Goal: Obtain resource: Download file/media

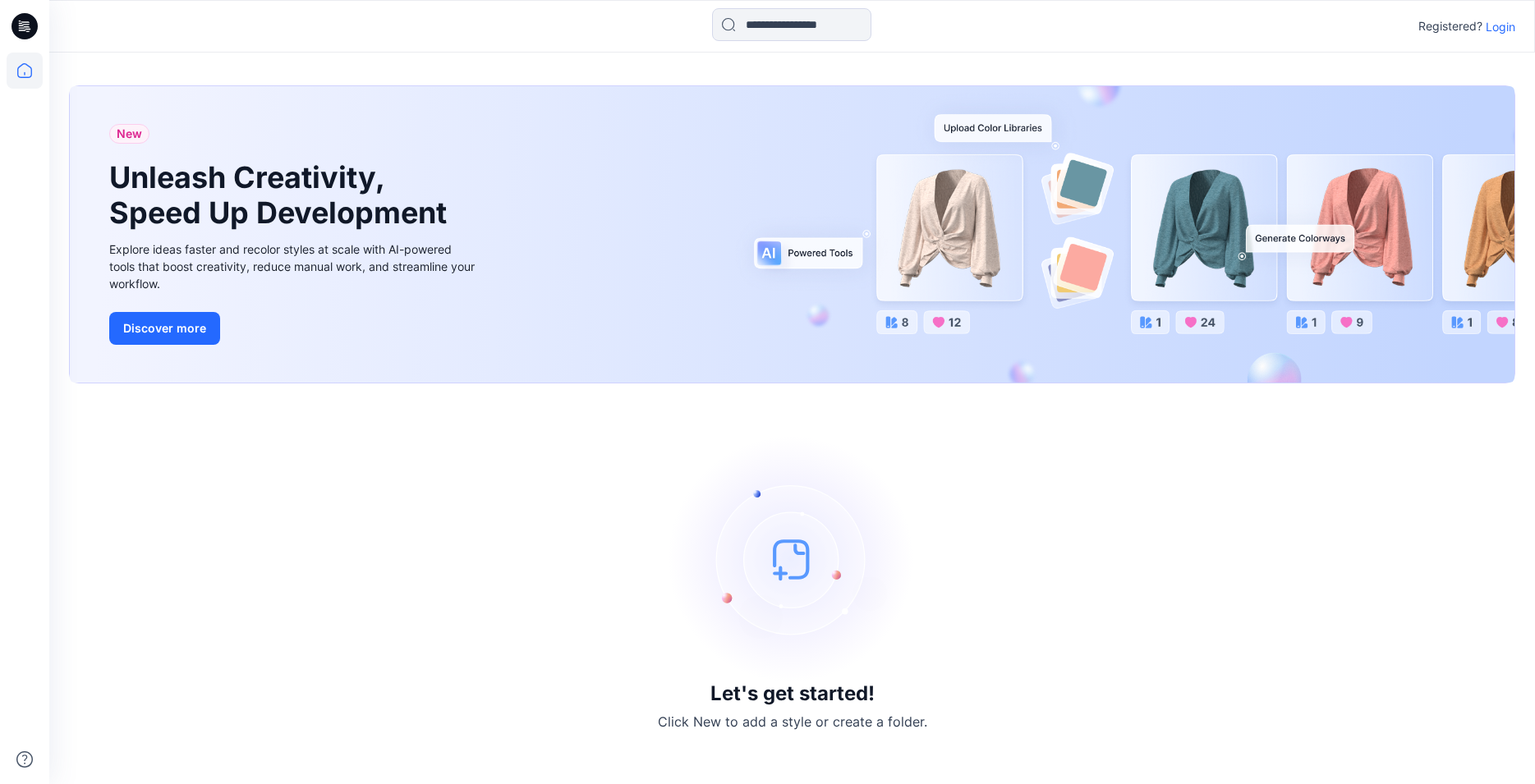
click at [1500, 26] on p "Login" at bounding box center [1500, 27] width 29 height 17
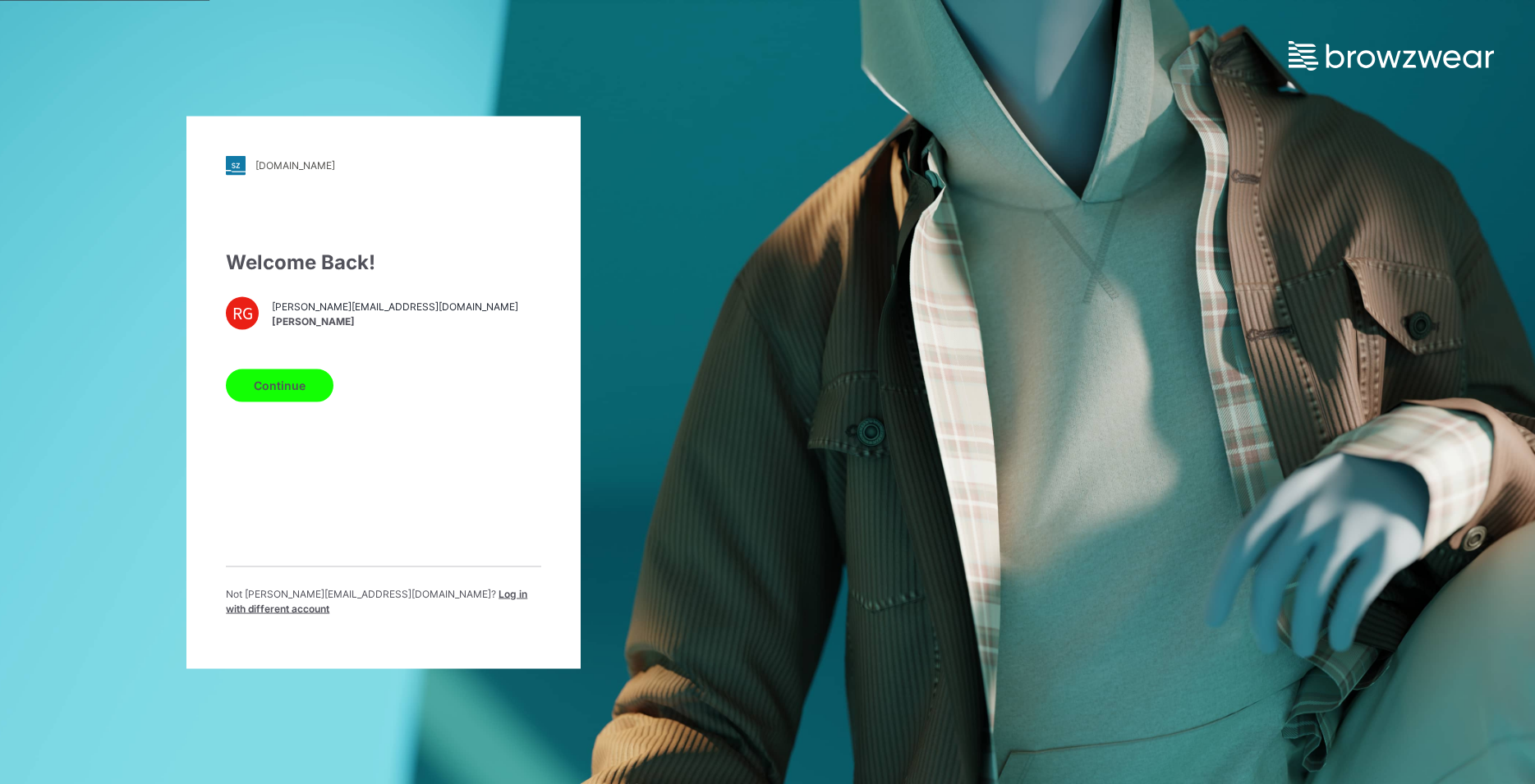
click at [291, 391] on button "Continue" at bounding box center [279, 385] width 107 height 33
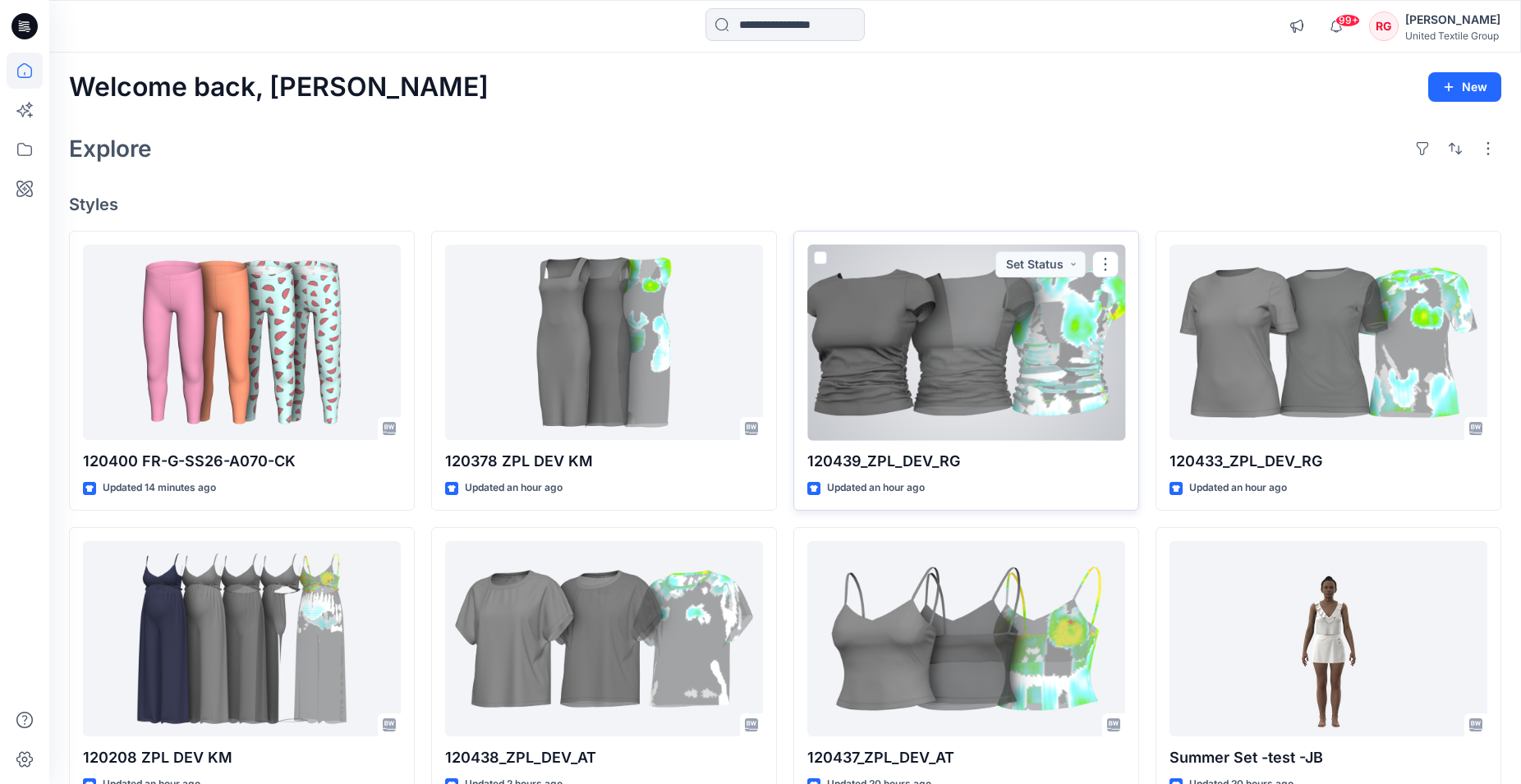
click at [968, 357] on div at bounding box center [967, 342] width 318 height 196
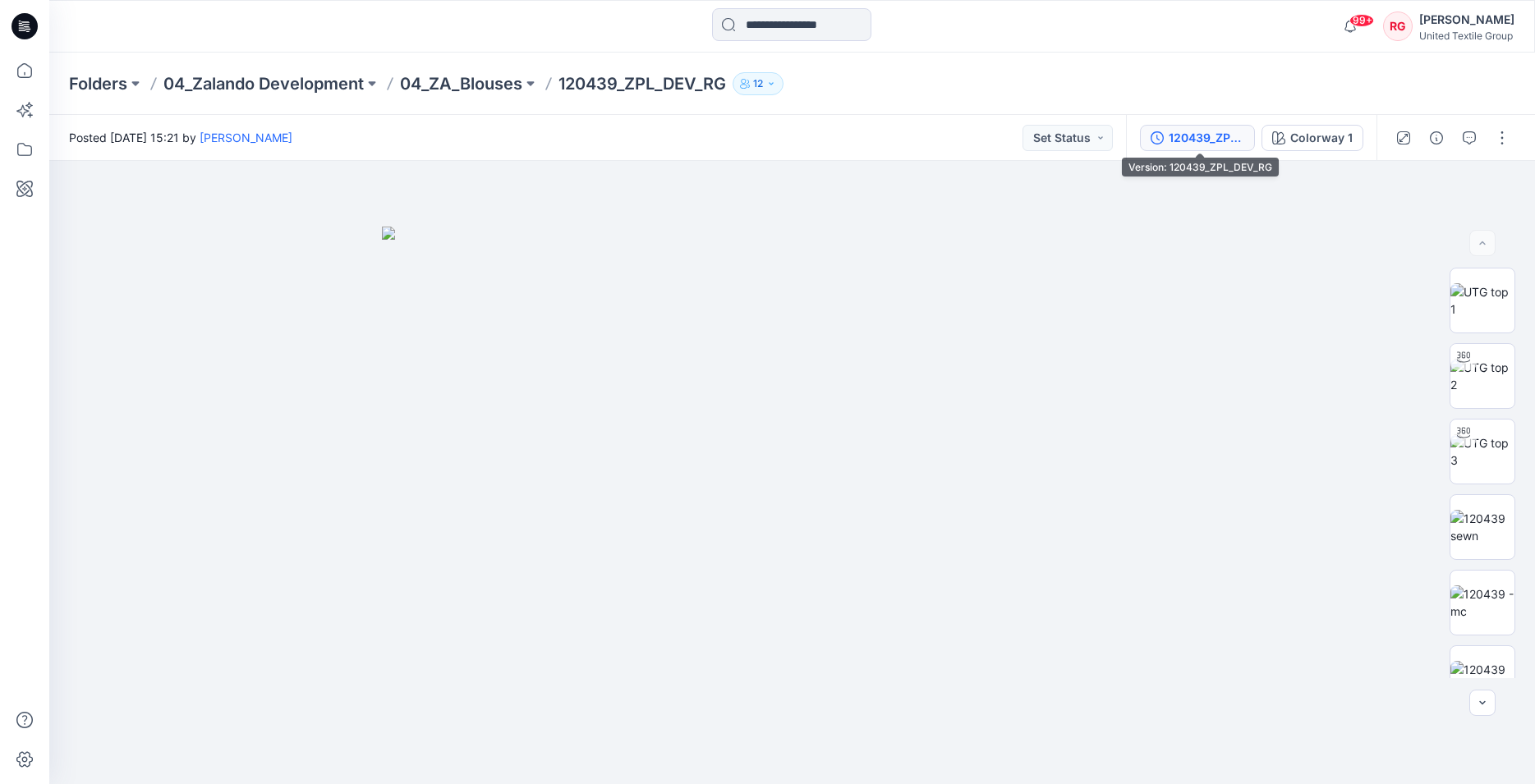
click at [1223, 143] on div "120439_ZPL_DEV_RG" at bounding box center [1206, 137] width 75 height 18
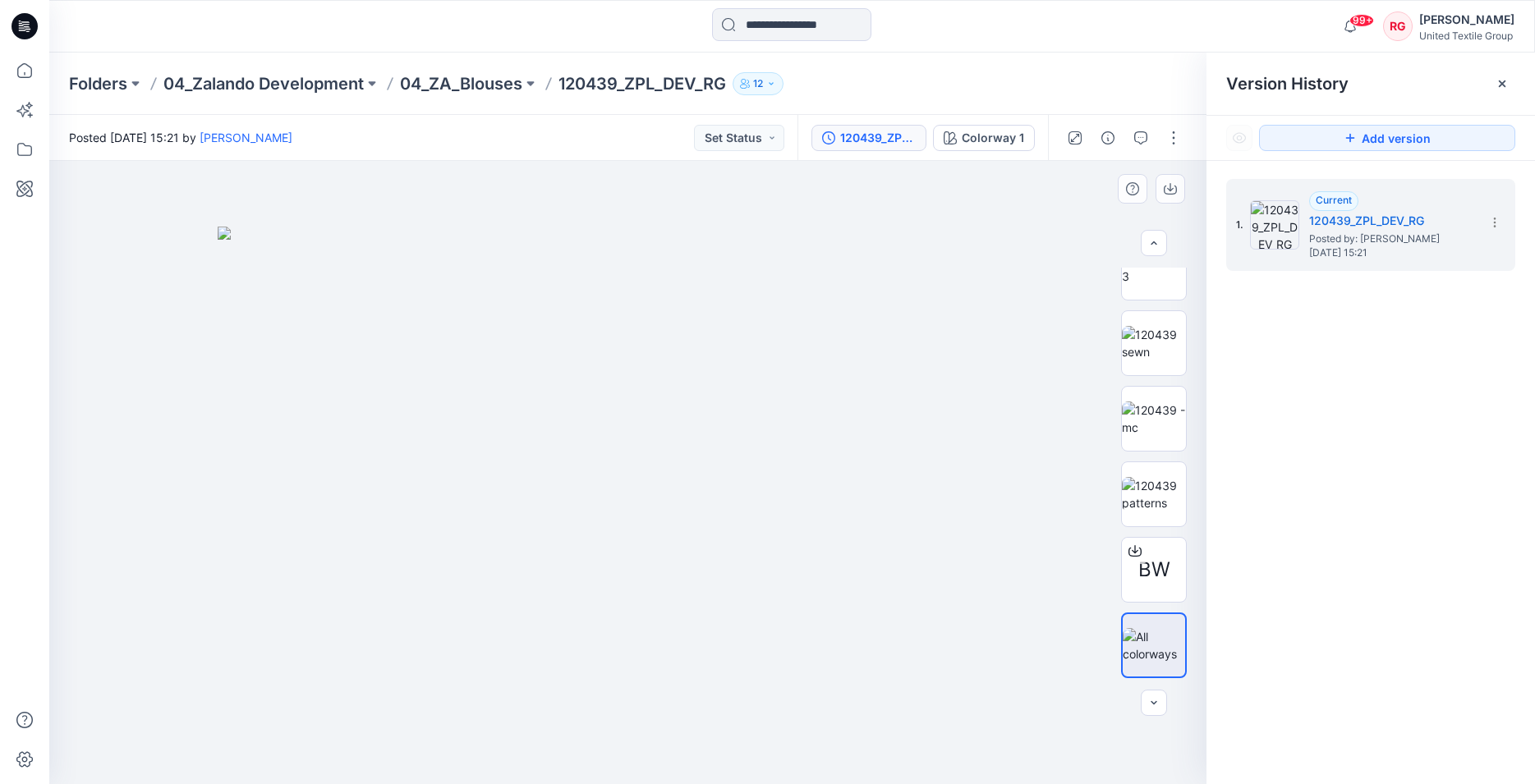
scroll to position [190, 0]
click at [1139, 562] on span "BW" at bounding box center [1154, 570] width 32 height 29
click at [1139, 562] on div "Stylezone cannot scan this file for viruses 120439_ZPL_DEV_RG.bw (288 MB) is to…" at bounding box center [767, 392] width 1535 height 784
click at [1142, 565] on span "BW" at bounding box center [1154, 570] width 32 height 29
click at [1142, 565] on div "Stylezone cannot scan this file for viruses 120439_ZPL_DEV_RG.bw (288 MB) is to…" at bounding box center [767, 392] width 1535 height 784
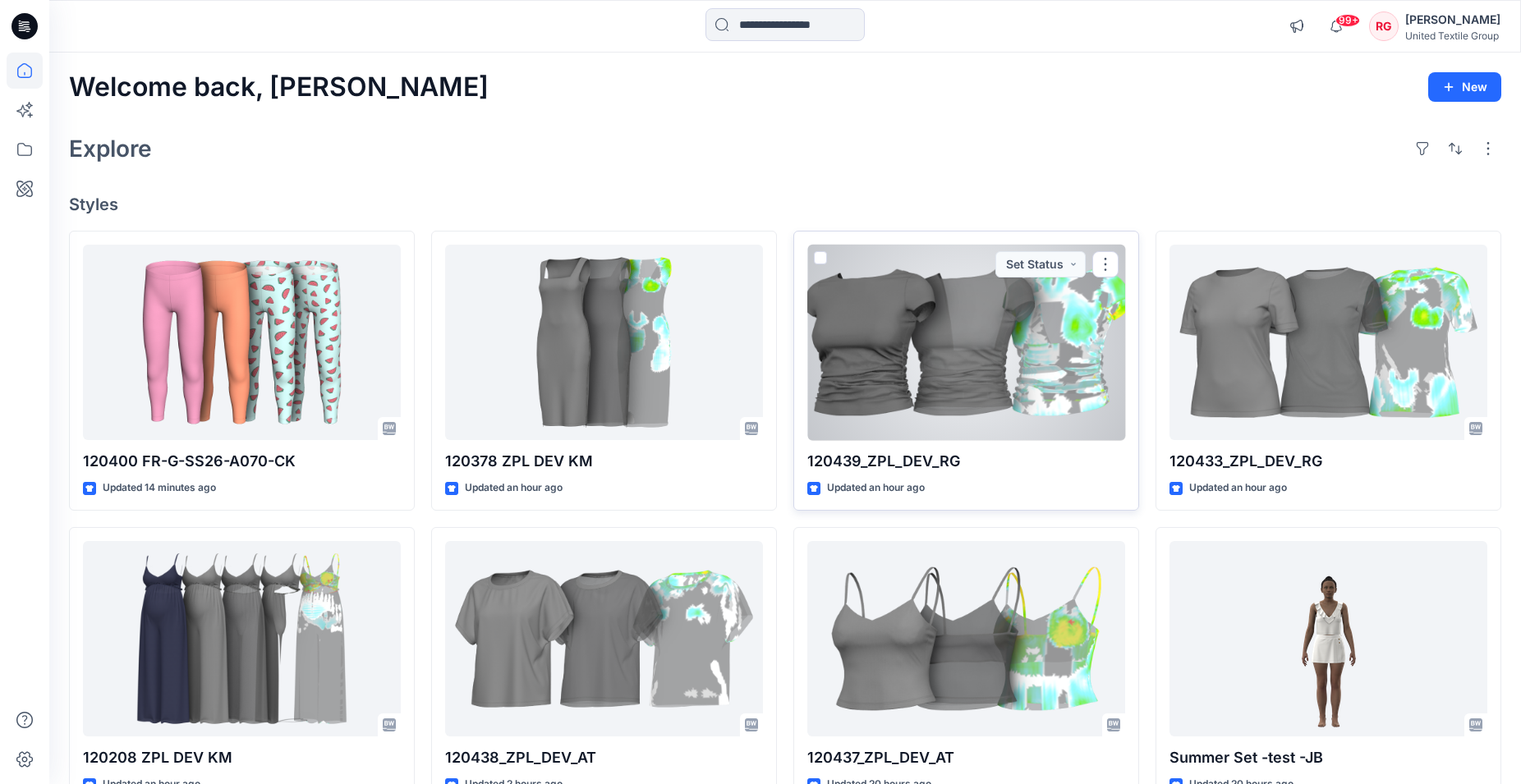
click at [1007, 348] on div at bounding box center [967, 342] width 318 height 196
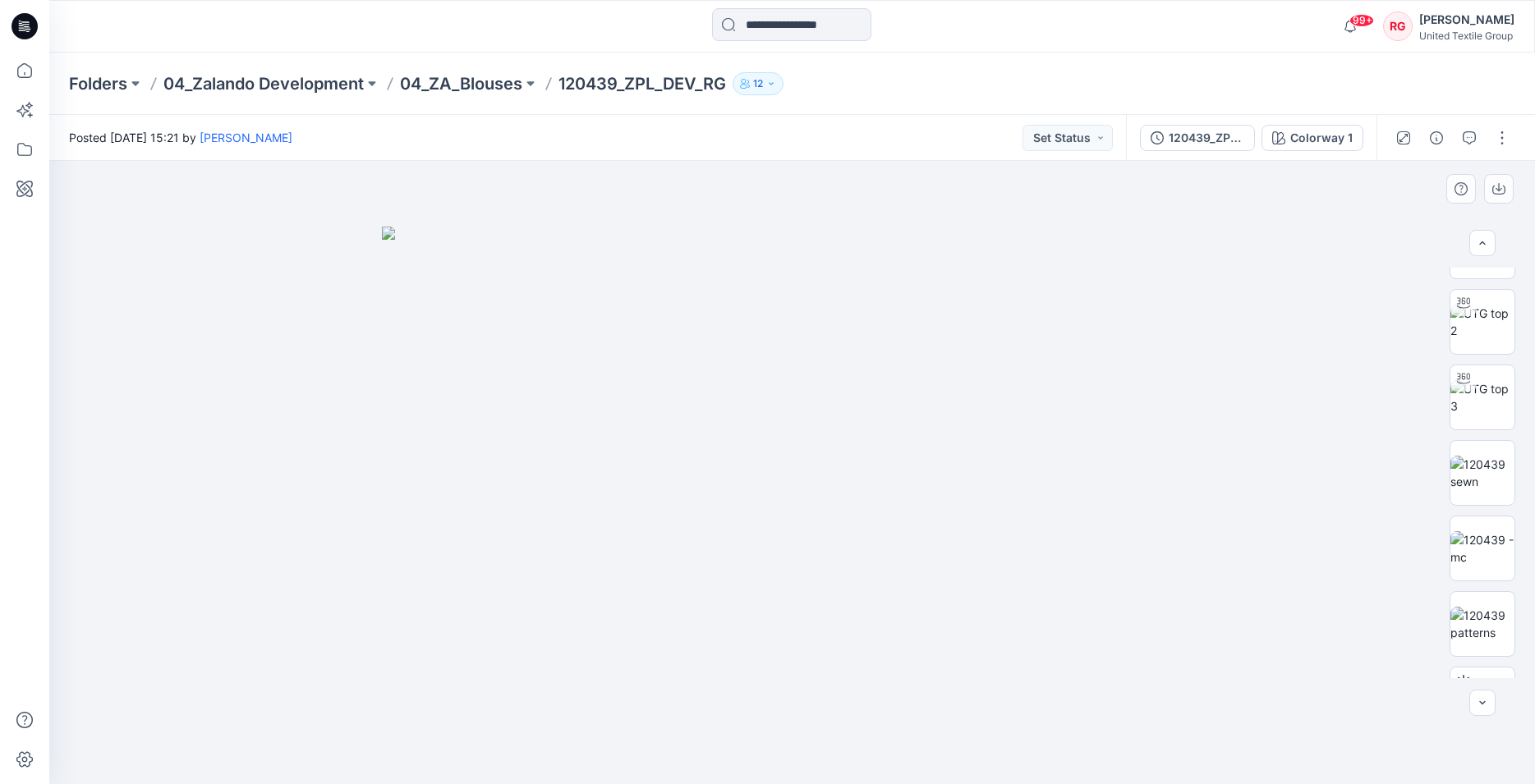
scroll to position [190, 0]
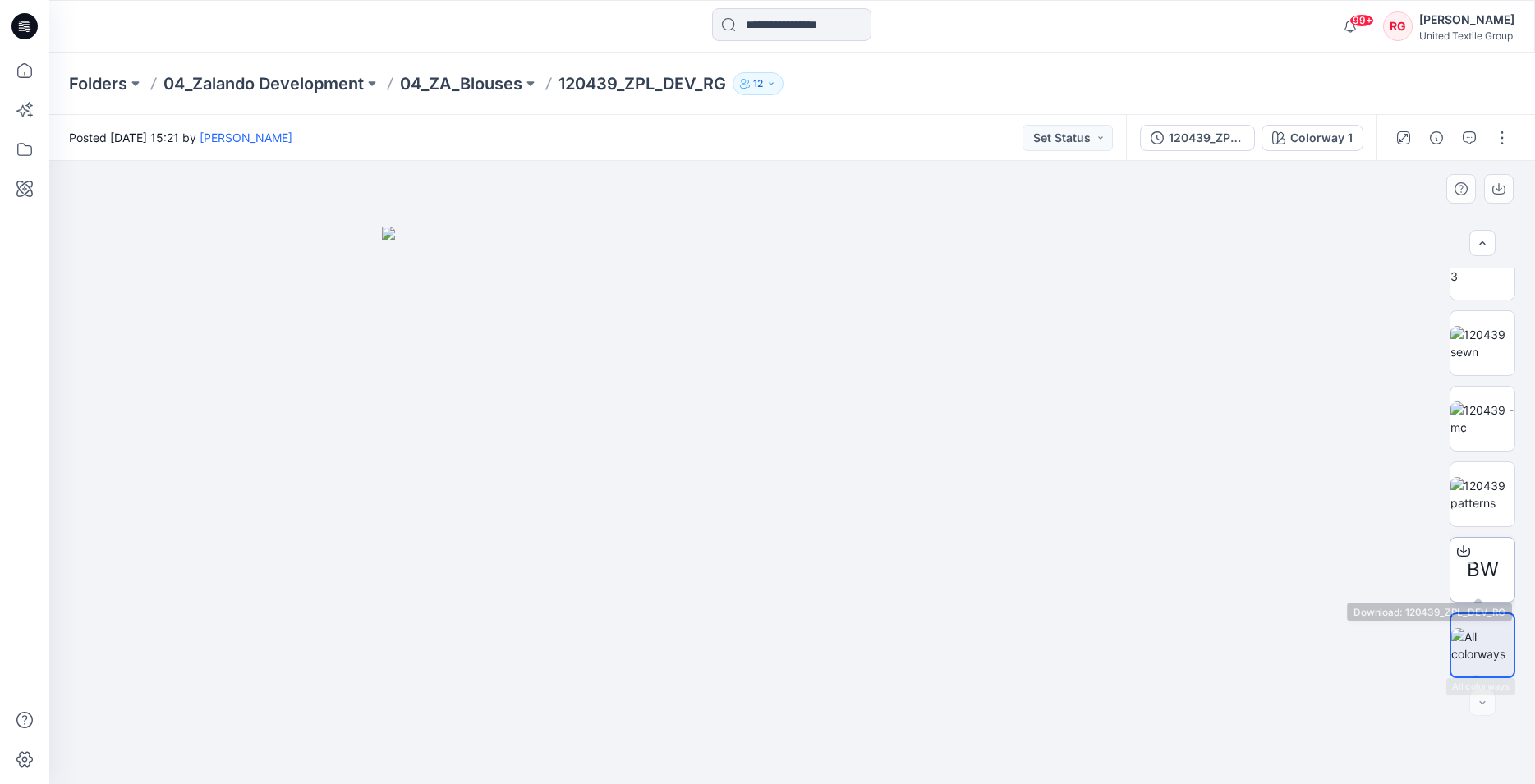
click at [1480, 569] on span "BW" at bounding box center [1482, 570] width 32 height 29
click at [1480, 569] on div "Stylezone cannot scan this file for viruses 120439_ZPL_DEV_RG.bw (288 MB) is to…" at bounding box center [767, 392] width 1535 height 784
click at [1475, 558] on span "BW" at bounding box center [1482, 570] width 32 height 29
click at [1461, 545] on icon at bounding box center [1463, 551] width 13 height 13
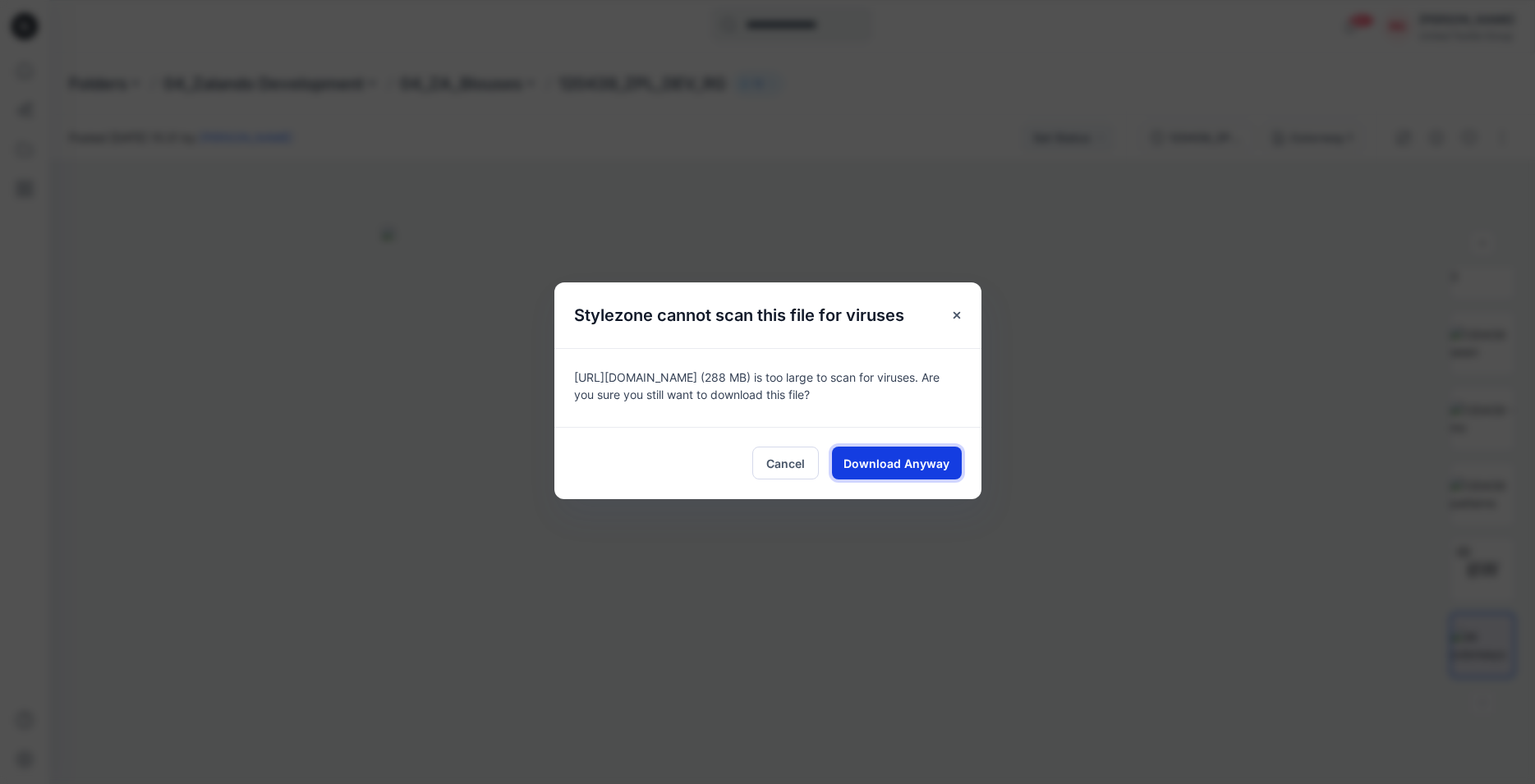
click at [926, 461] on span "Download Anyway" at bounding box center [897, 463] width 106 height 17
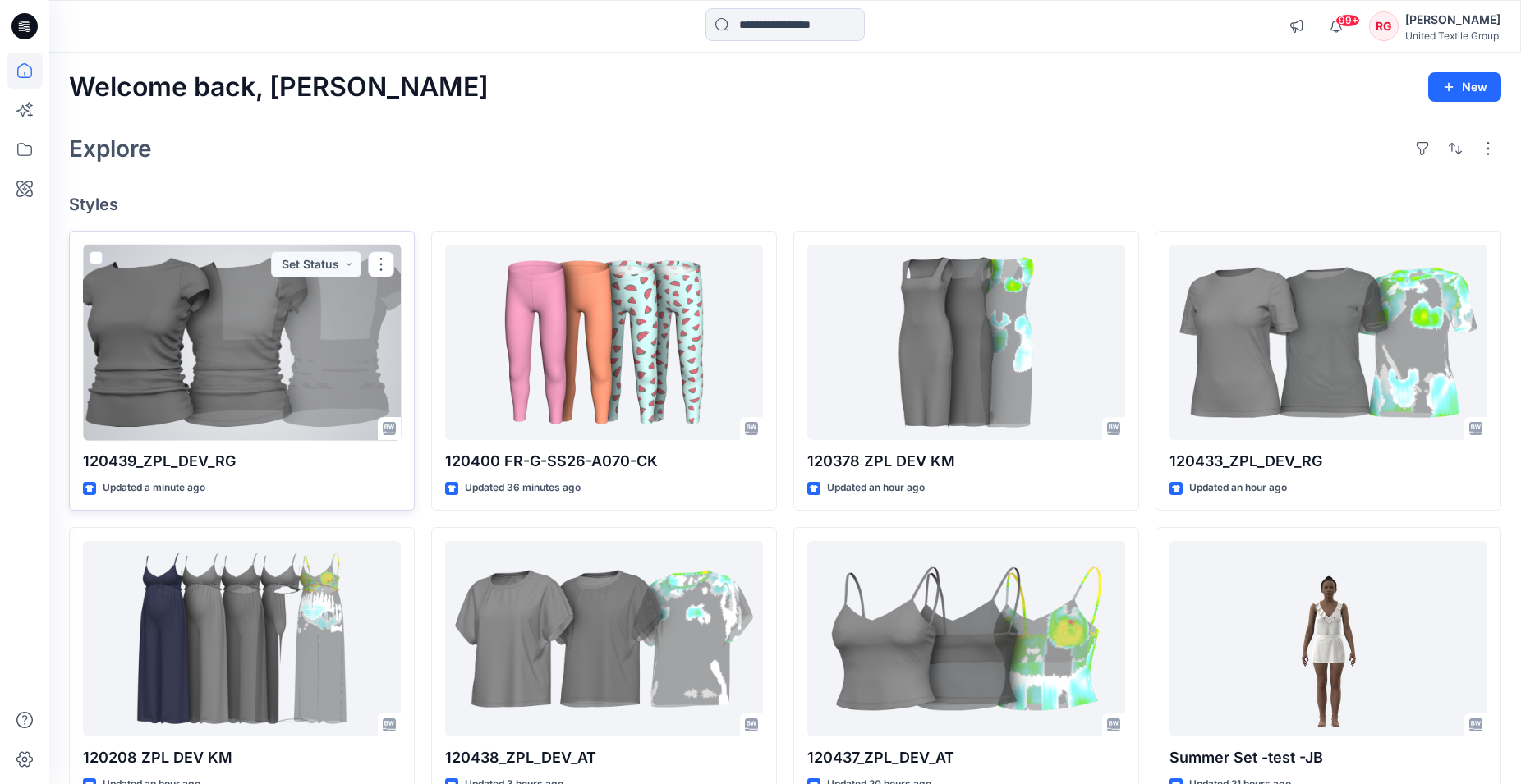
click at [262, 355] on div at bounding box center [242, 342] width 318 height 196
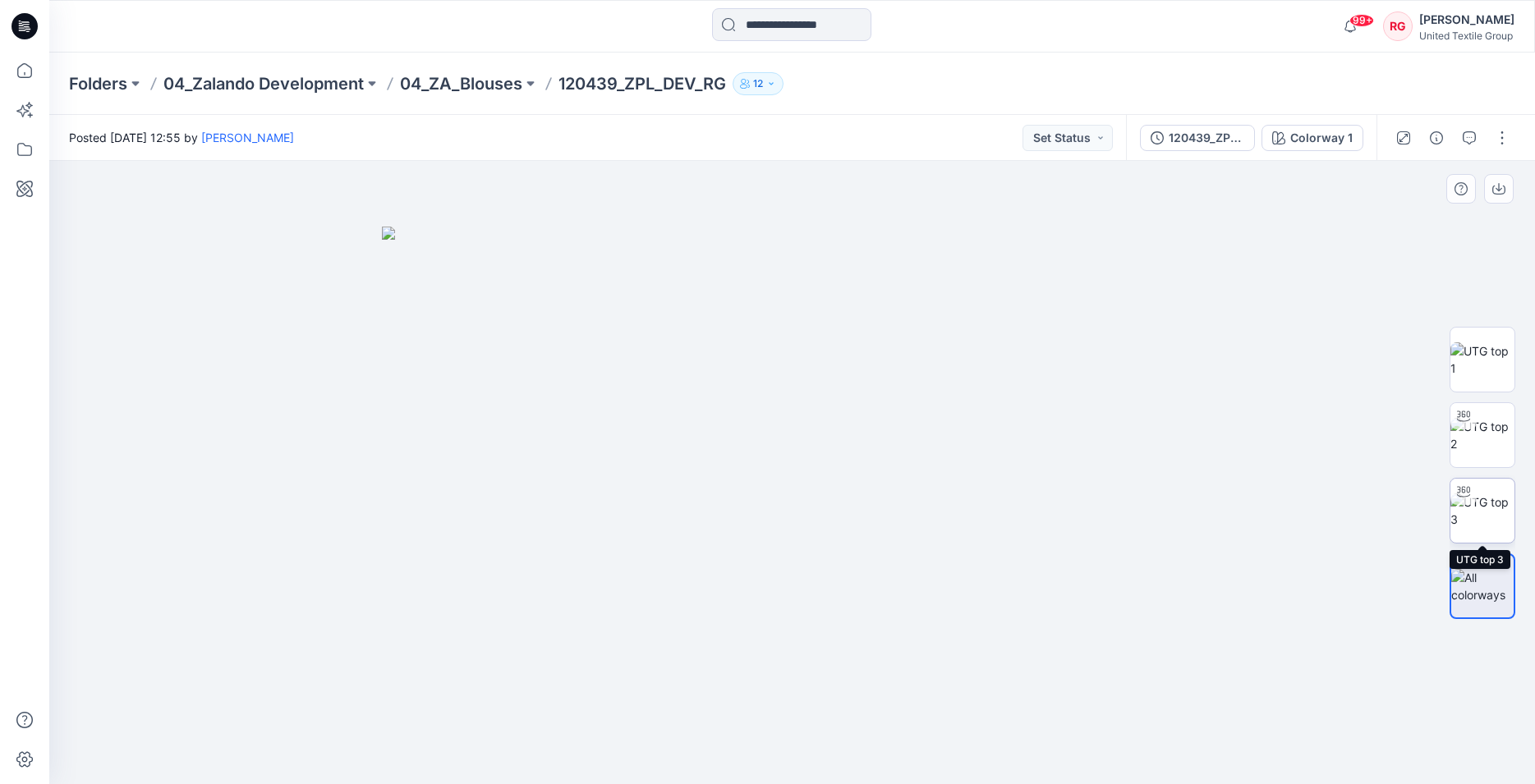
click at [1483, 501] on img at bounding box center [1482, 511] width 64 height 35
drag, startPoint x: 791, startPoint y: 762, endPoint x: 1051, endPoint y: 725, distance: 262.6
click at [1051, 725] on div at bounding box center [792, 472] width 1486 height 623
click at [1485, 424] on img at bounding box center [1482, 435] width 64 height 35
drag, startPoint x: 807, startPoint y: 761, endPoint x: 1058, endPoint y: 717, distance: 254.8
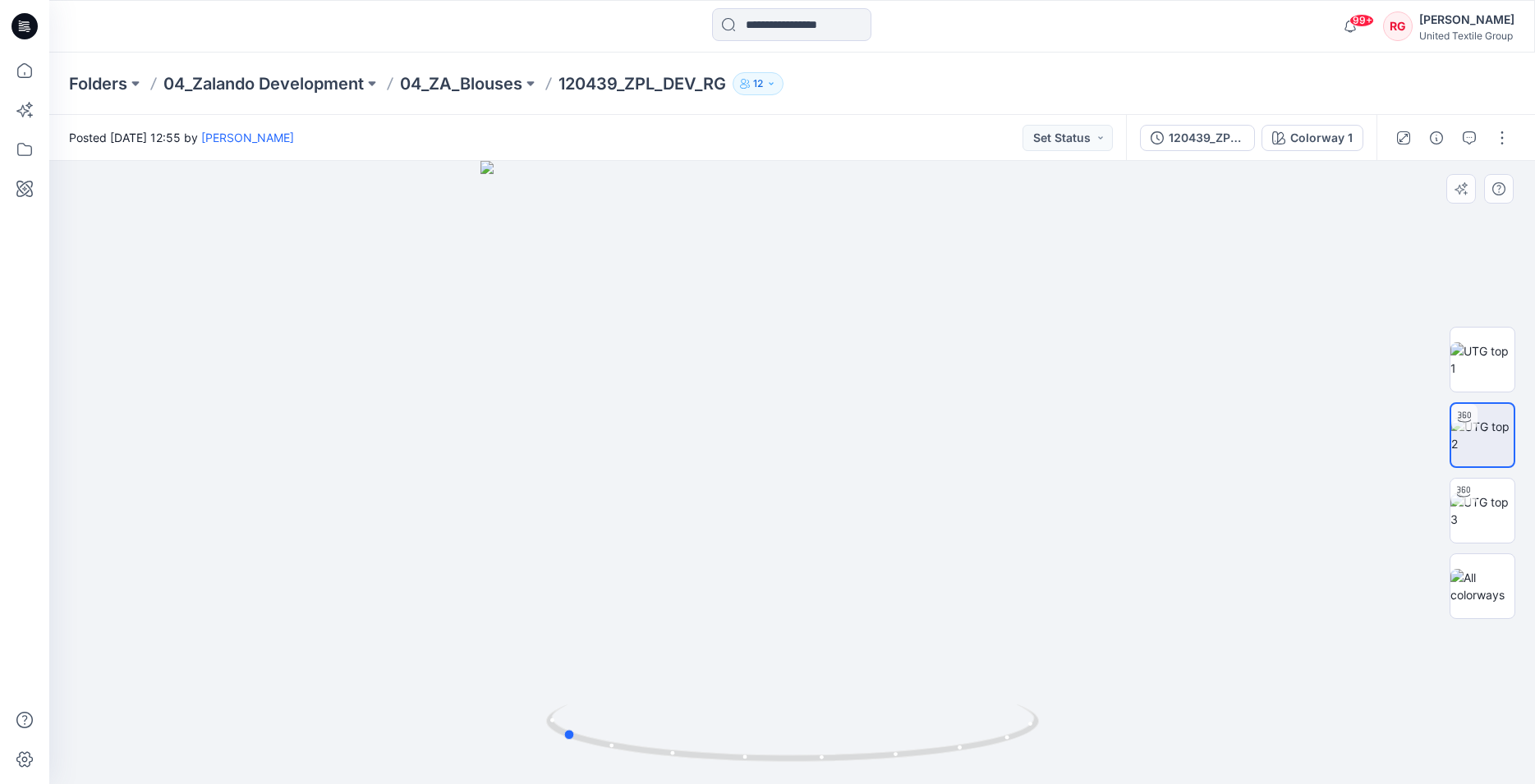
click at [1058, 717] on div at bounding box center [792, 472] width 1486 height 623
click at [1225, 150] on button "120439_ZPL_DEV_RG" at bounding box center [1197, 137] width 115 height 26
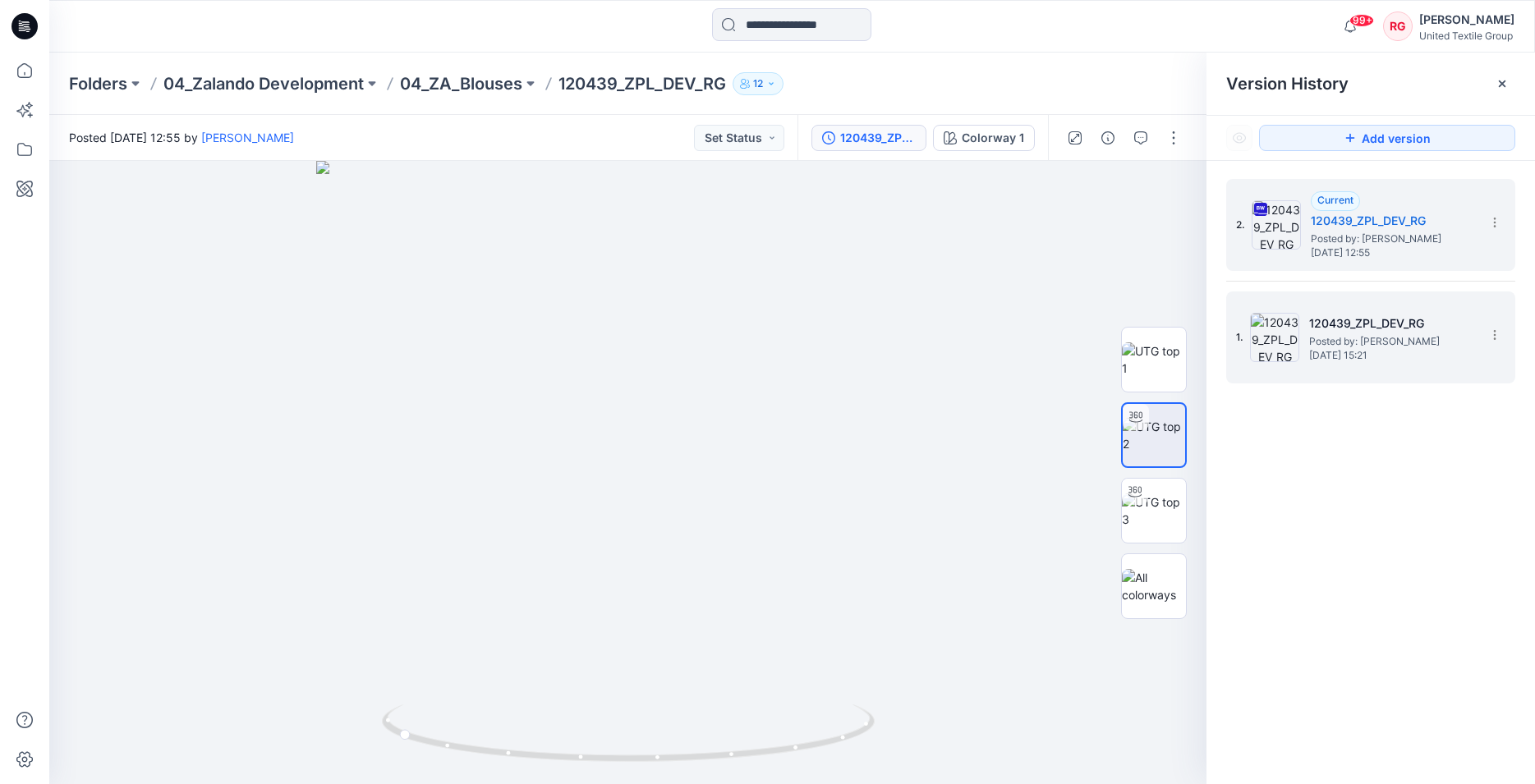
click at [1377, 322] on h5 "120439_ZPL_DEV_RG" at bounding box center [1391, 323] width 164 height 20
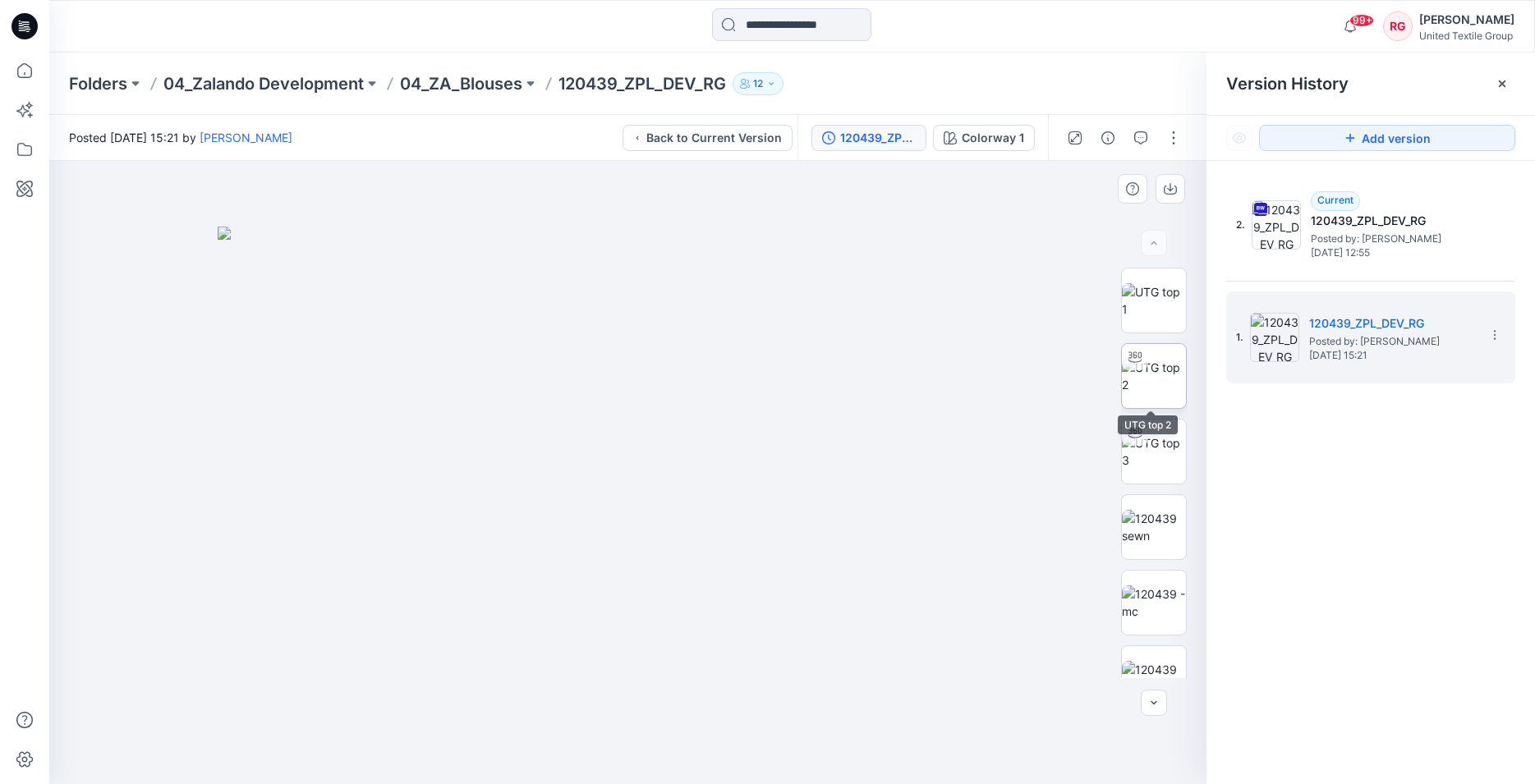
click at [1152, 382] on img at bounding box center [1154, 376] width 64 height 35
drag, startPoint x: 632, startPoint y: 762, endPoint x: 897, endPoint y: 716, distance: 269.0
click at [897, 716] on div at bounding box center [628, 472] width 1157 height 623
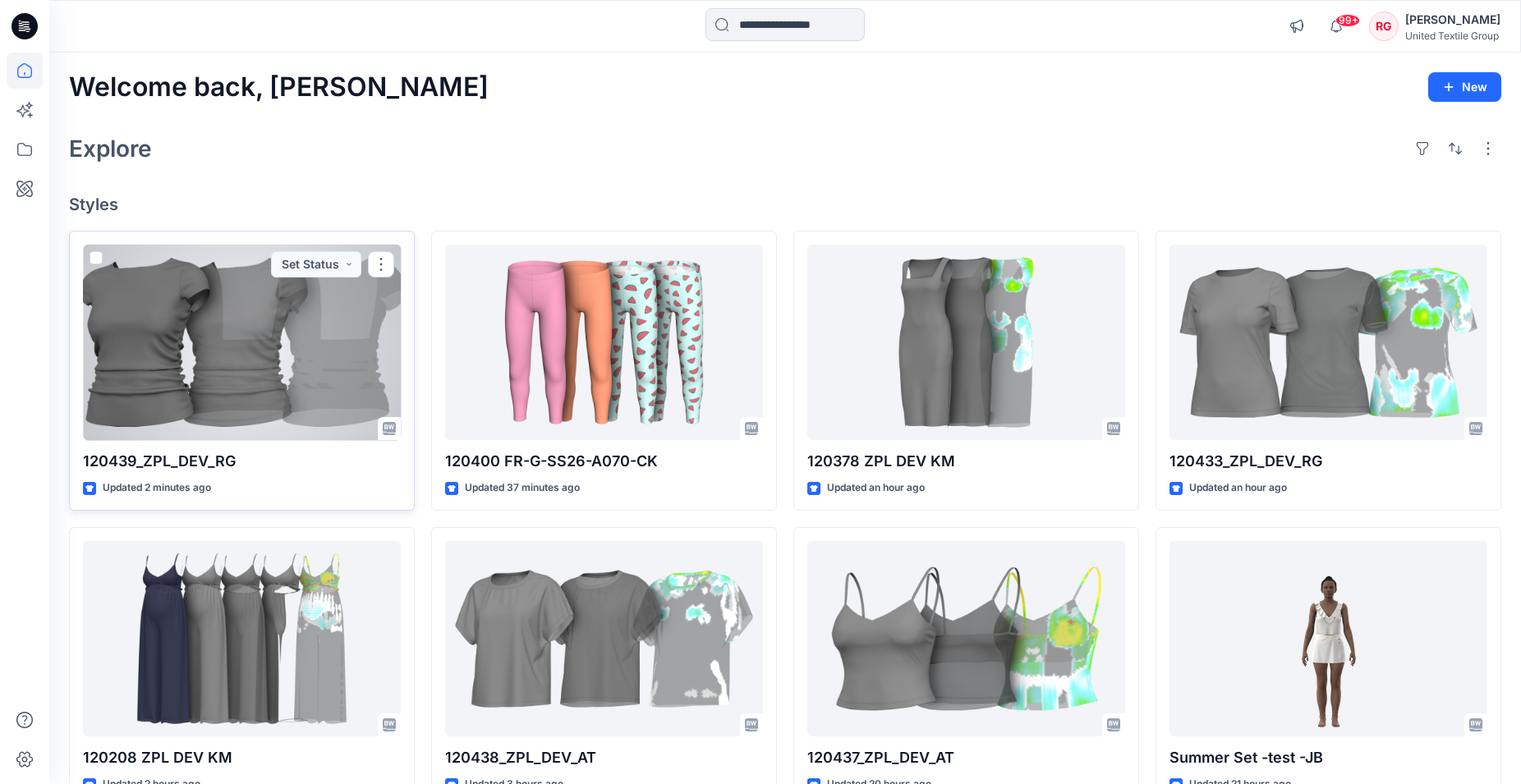
click at [327, 321] on div at bounding box center [242, 342] width 318 height 196
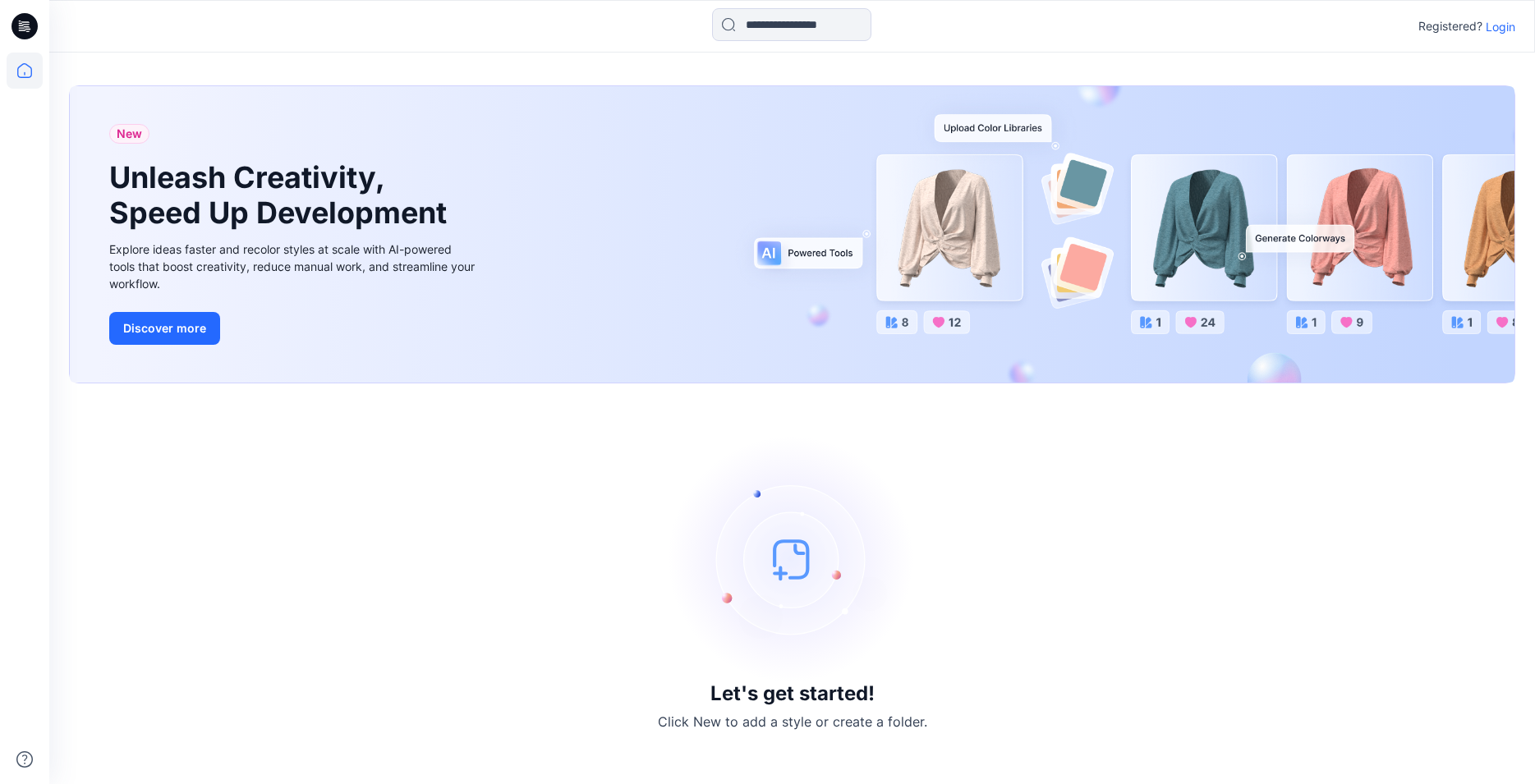
click at [1501, 22] on p "Login" at bounding box center [1500, 27] width 29 height 17
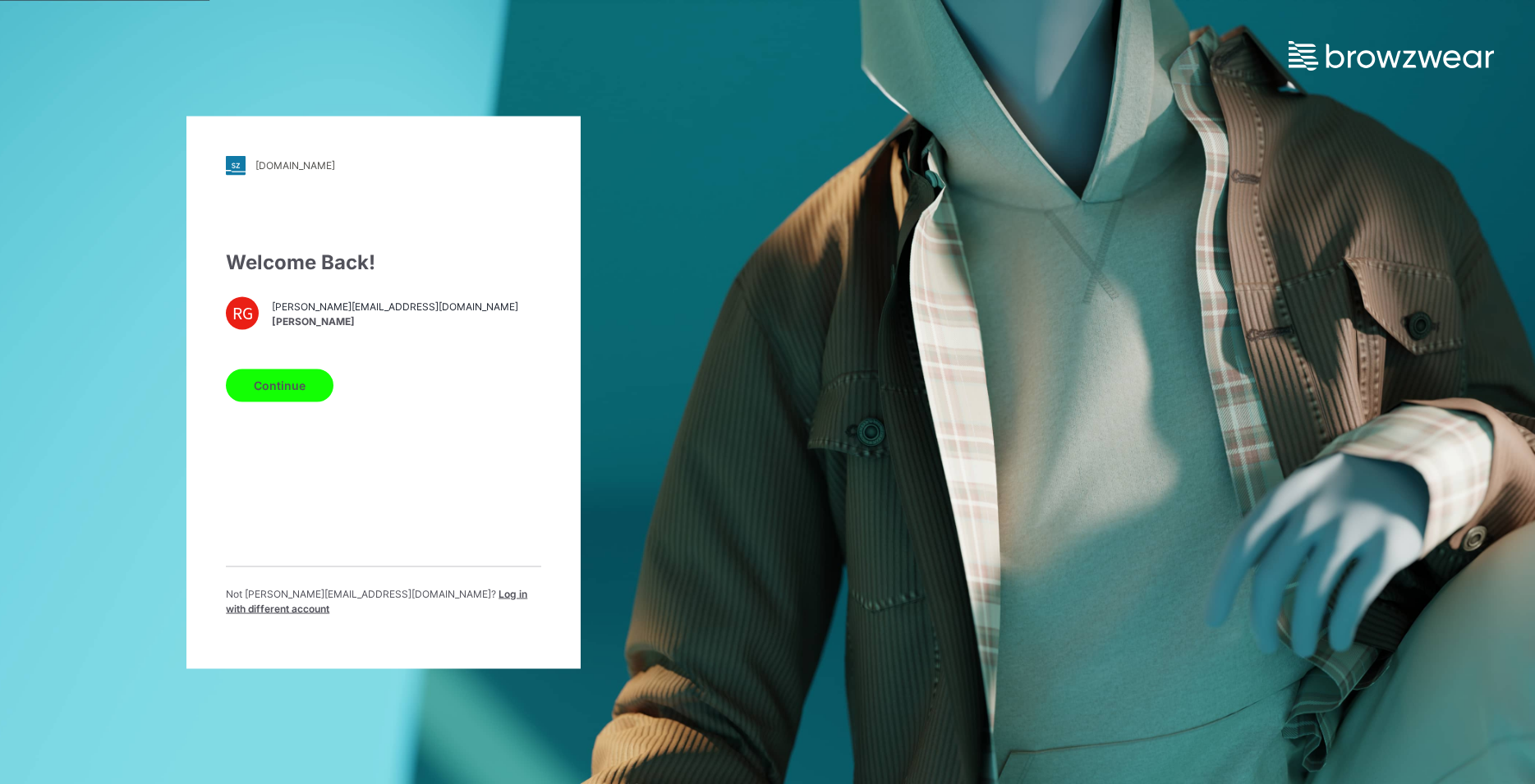
click at [272, 392] on button "Continue" at bounding box center [279, 385] width 107 height 33
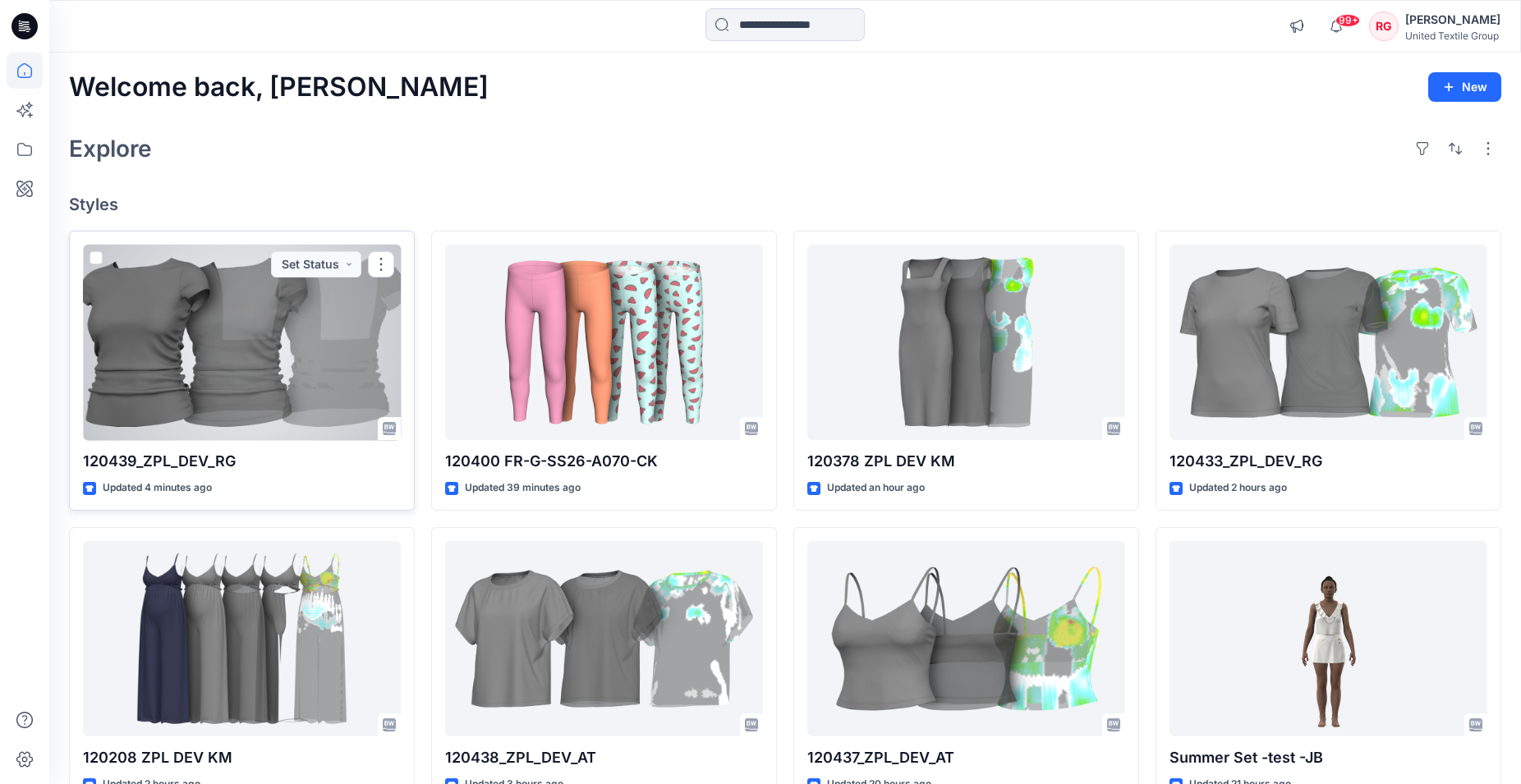
click at [329, 387] on div at bounding box center [242, 342] width 318 height 196
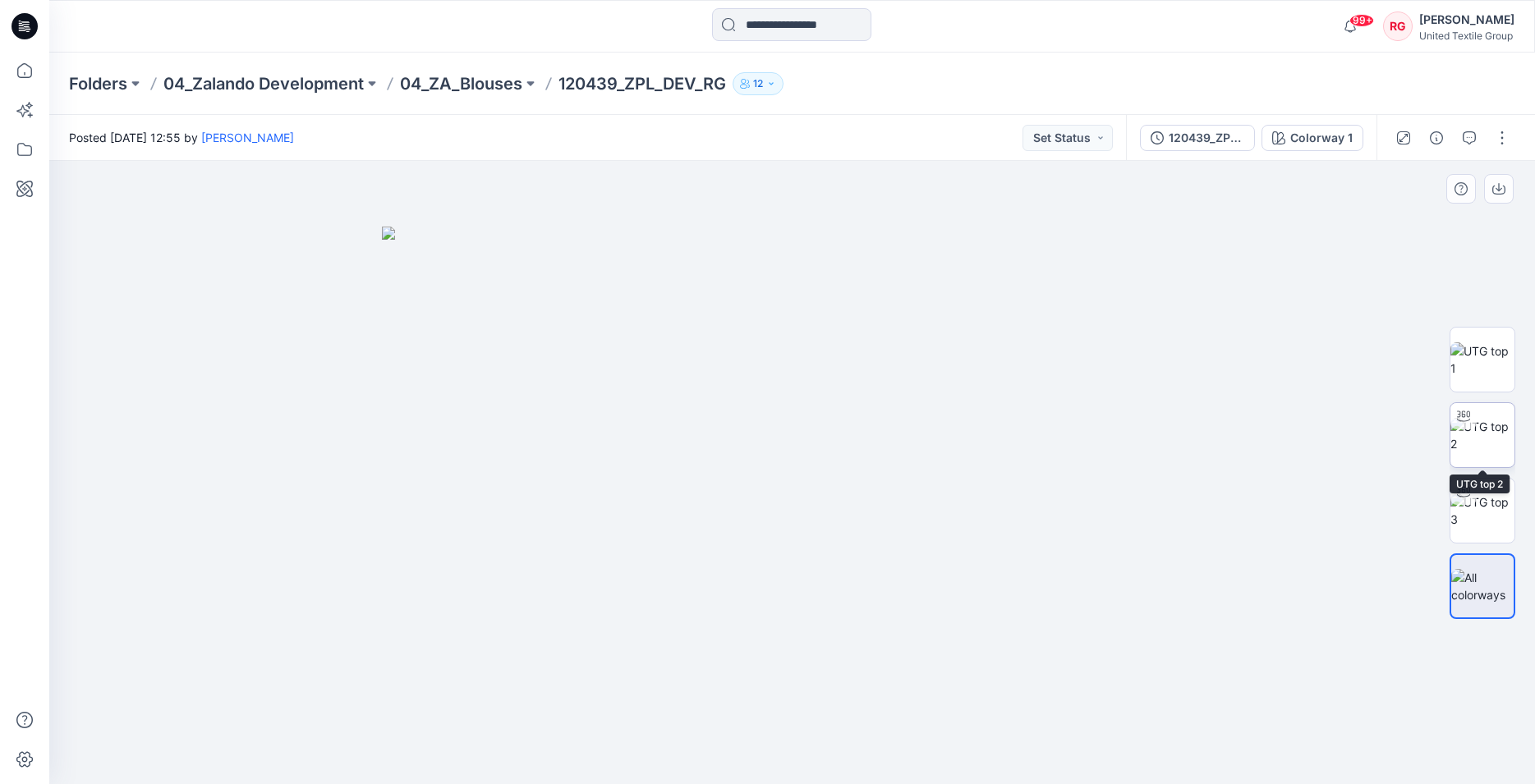
click at [1482, 441] on img at bounding box center [1482, 435] width 64 height 35
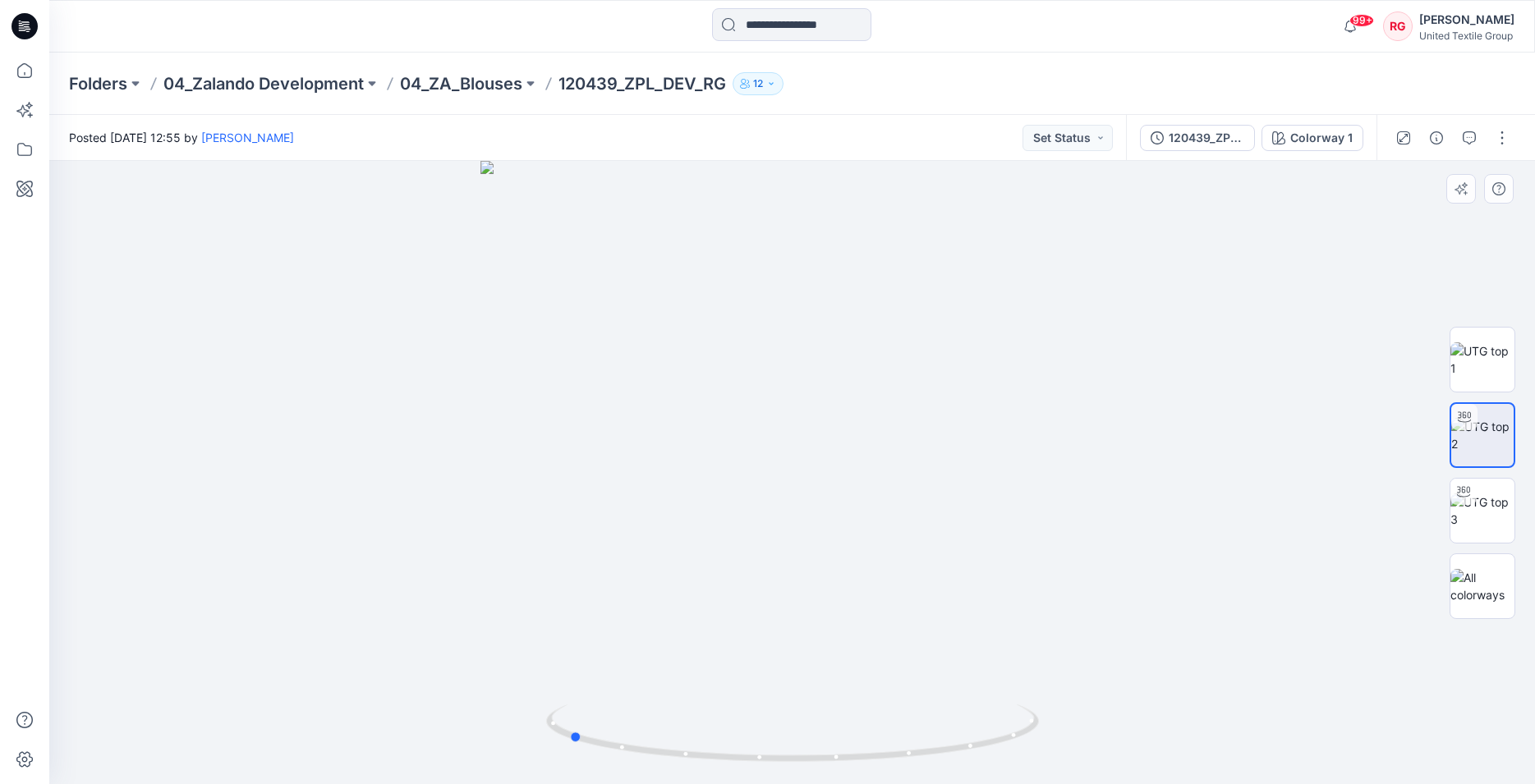
drag, startPoint x: 792, startPoint y: 764, endPoint x: 1060, endPoint y: 722, distance: 271.3
click at [1060, 722] on div at bounding box center [792, 472] width 1486 height 623
click at [1224, 139] on div "120439_ZPL_DEV_RG" at bounding box center [1206, 137] width 75 height 18
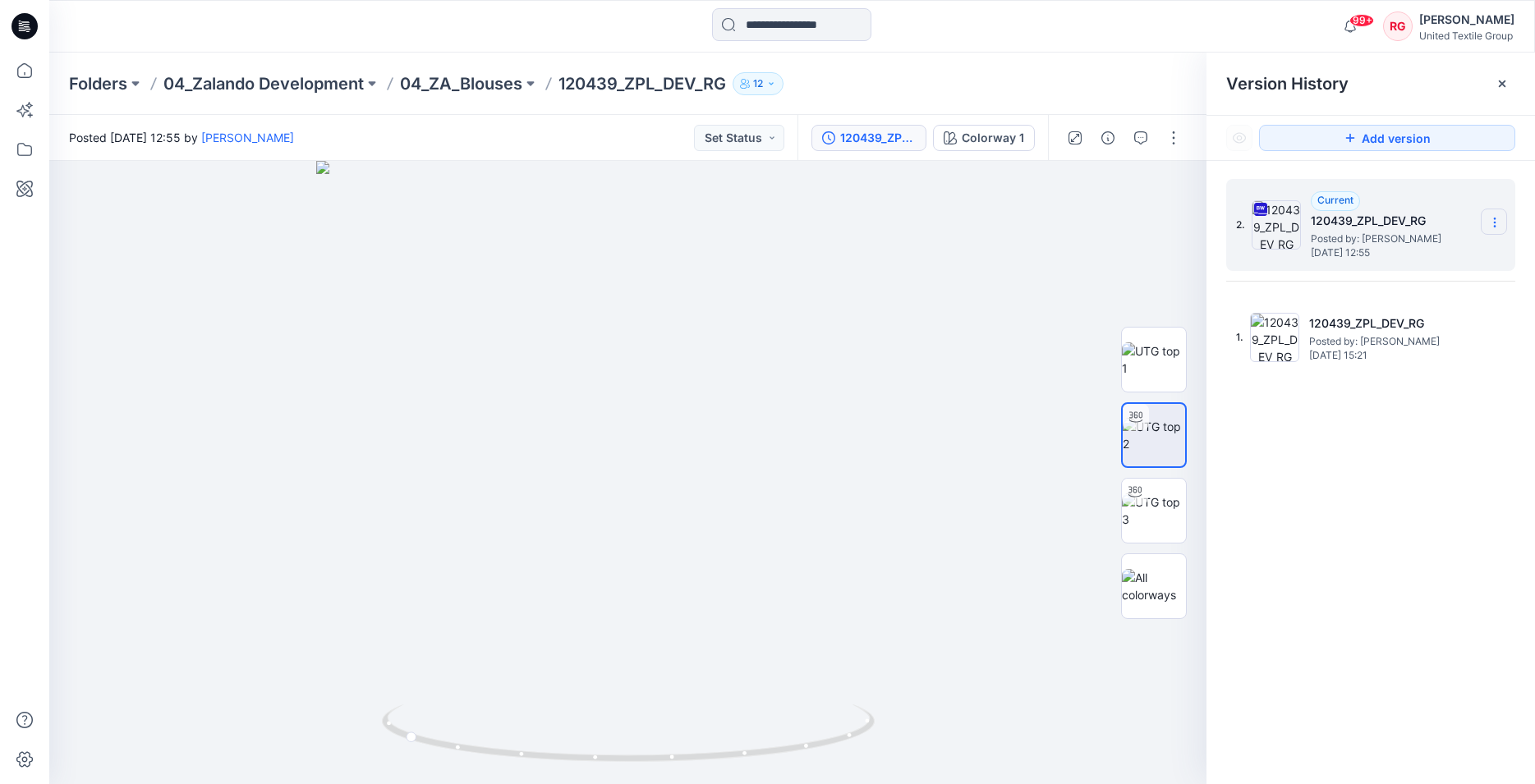
click at [1493, 220] on icon at bounding box center [1494, 222] width 13 height 13
click at [1009, 309] on div at bounding box center [628, 472] width 1157 height 623
